Goal: Navigation & Orientation: Find specific page/section

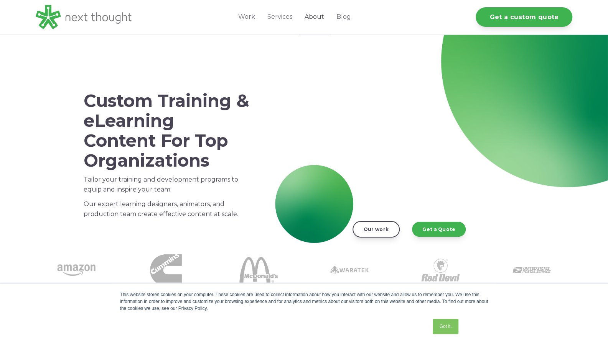
click at [319, 16] on link "About" at bounding box center [314, 17] width 32 height 34
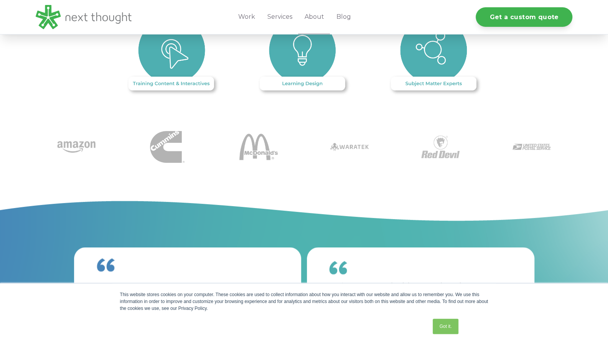
scroll to position [745, 0]
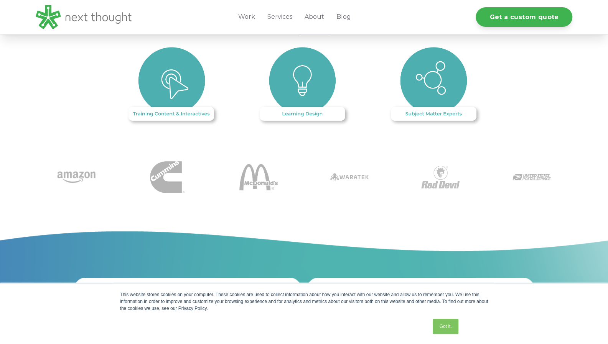
click at [174, 79] on img at bounding box center [172, 87] width 95 height 80
click at [171, 102] on img at bounding box center [172, 87] width 95 height 80
click at [169, 68] on img at bounding box center [172, 87] width 95 height 80
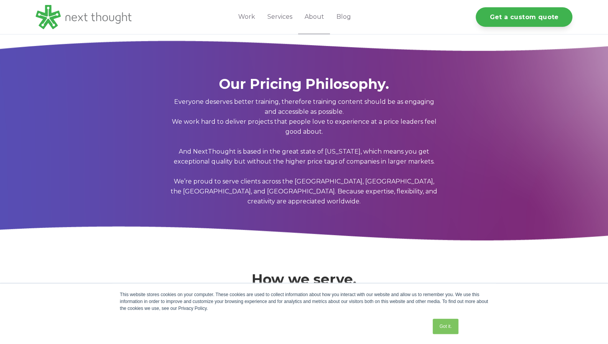
scroll to position [0, 0]
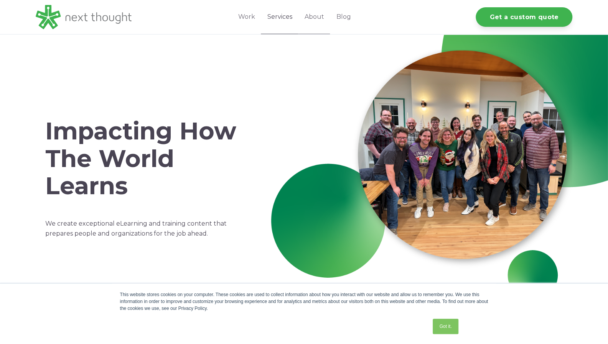
click at [279, 20] on link "Services" at bounding box center [279, 17] width 37 height 34
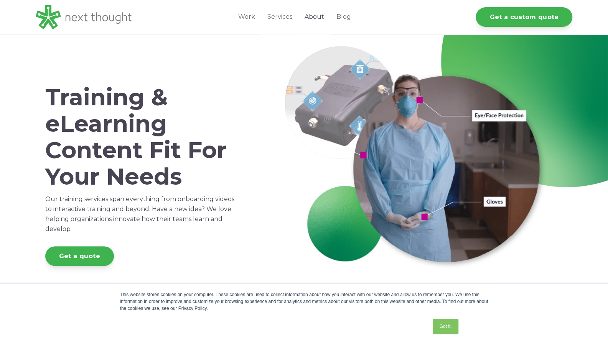
click at [317, 13] on link "About" at bounding box center [314, 17] width 32 height 34
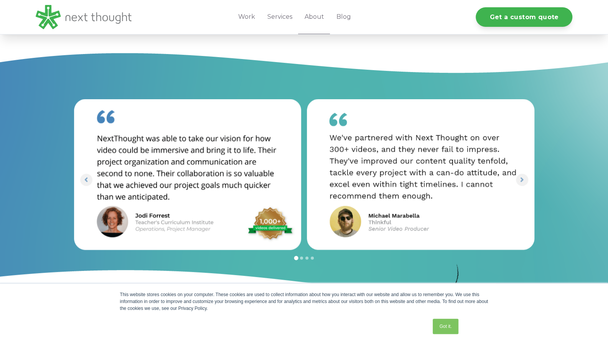
scroll to position [933, 0]
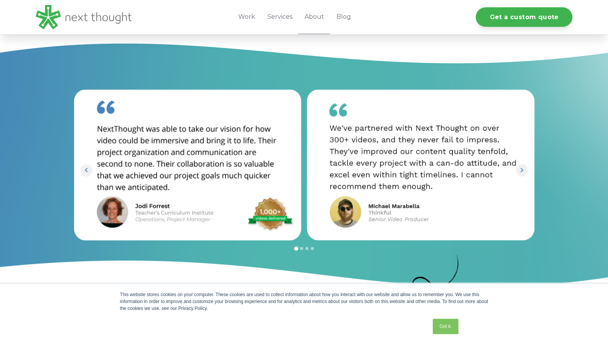
click at [573, 137] on div at bounding box center [304, 165] width 608 height 278
click at [440, 327] on link "Got it." at bounding box center [445, 326] width 25 height 15
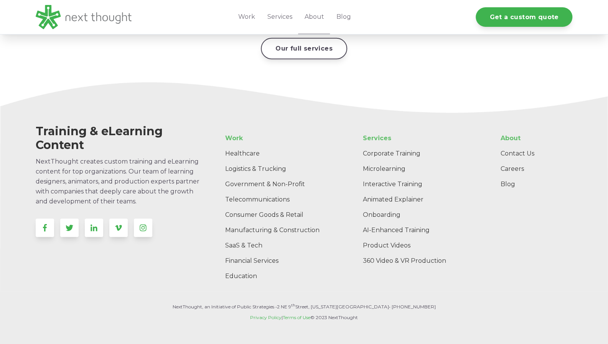
scroll to position [0, 0]
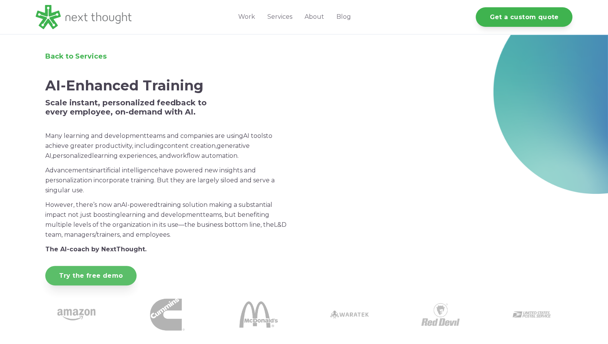
click at [79, 275] on link "Try the free demo" at bounding box center [91, 276] width 92 height 20
